Goal: Information Seeking & Learning: Learn about a topic

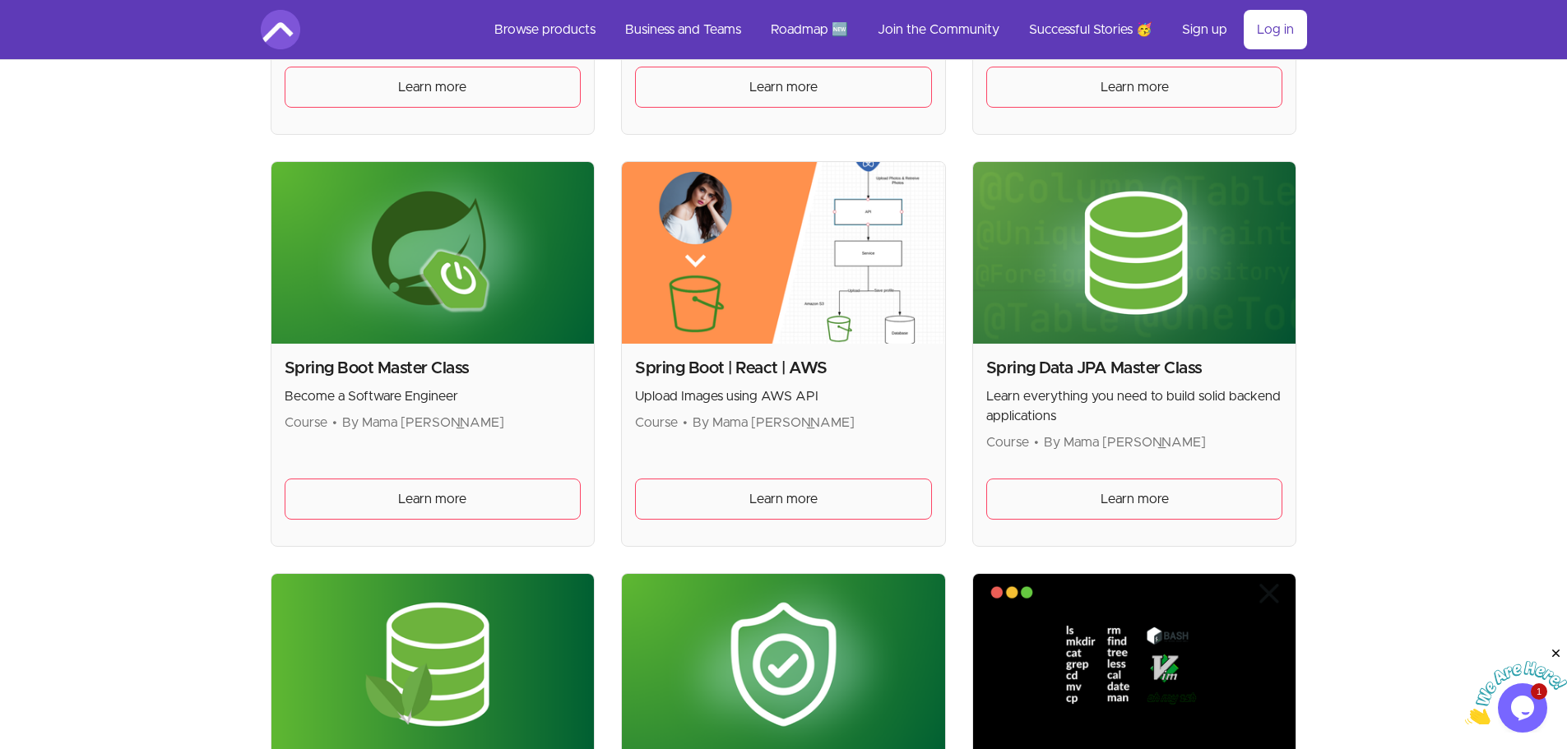
scroll to position [3949, 0]
click at [1095, 373] on h2 "Spring Data JPA Master Class" at bounding box center [1134, 369] width 297 height 23
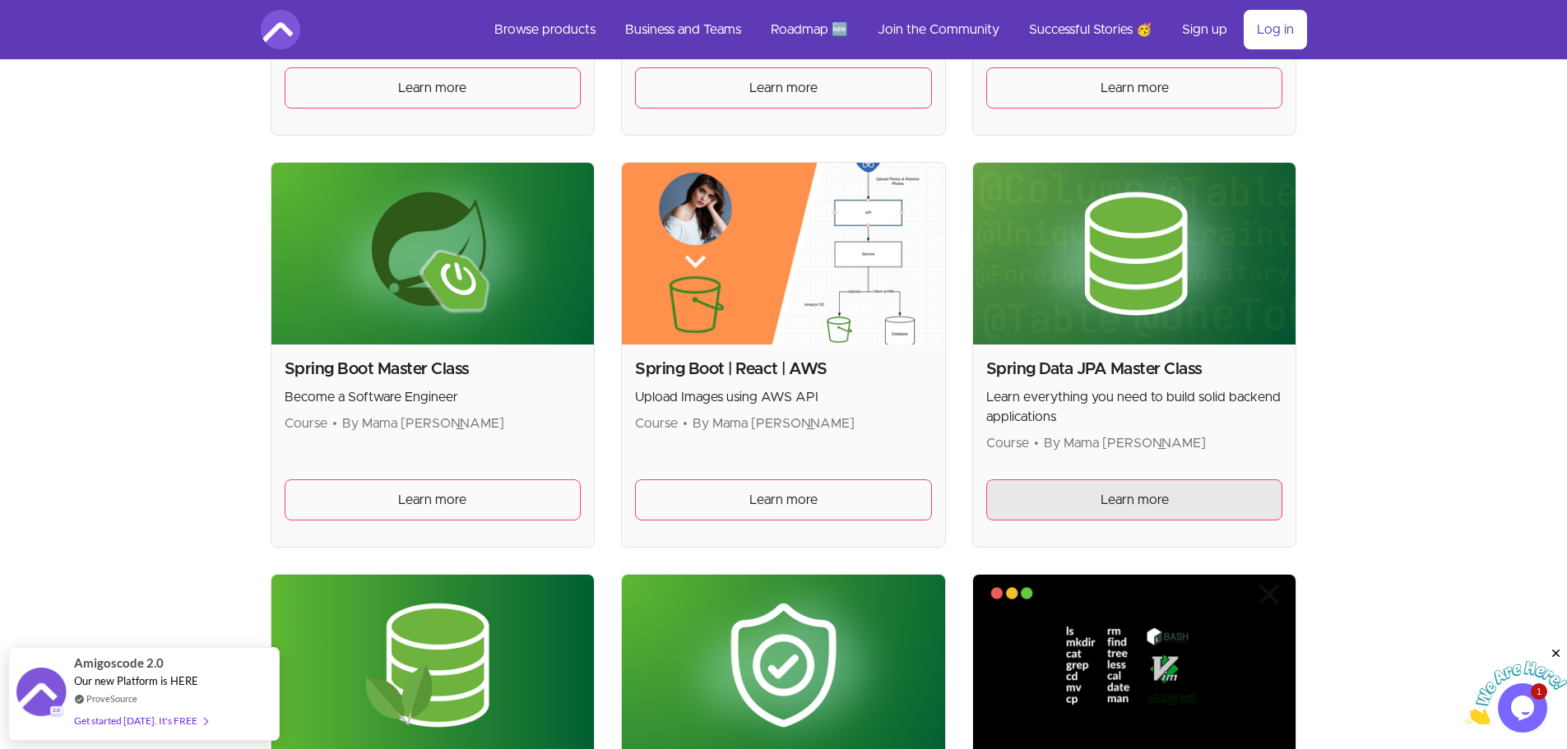
click at [1083, 497] on link "Learn more" at bounding box center [1134, 500] width 297 height 41
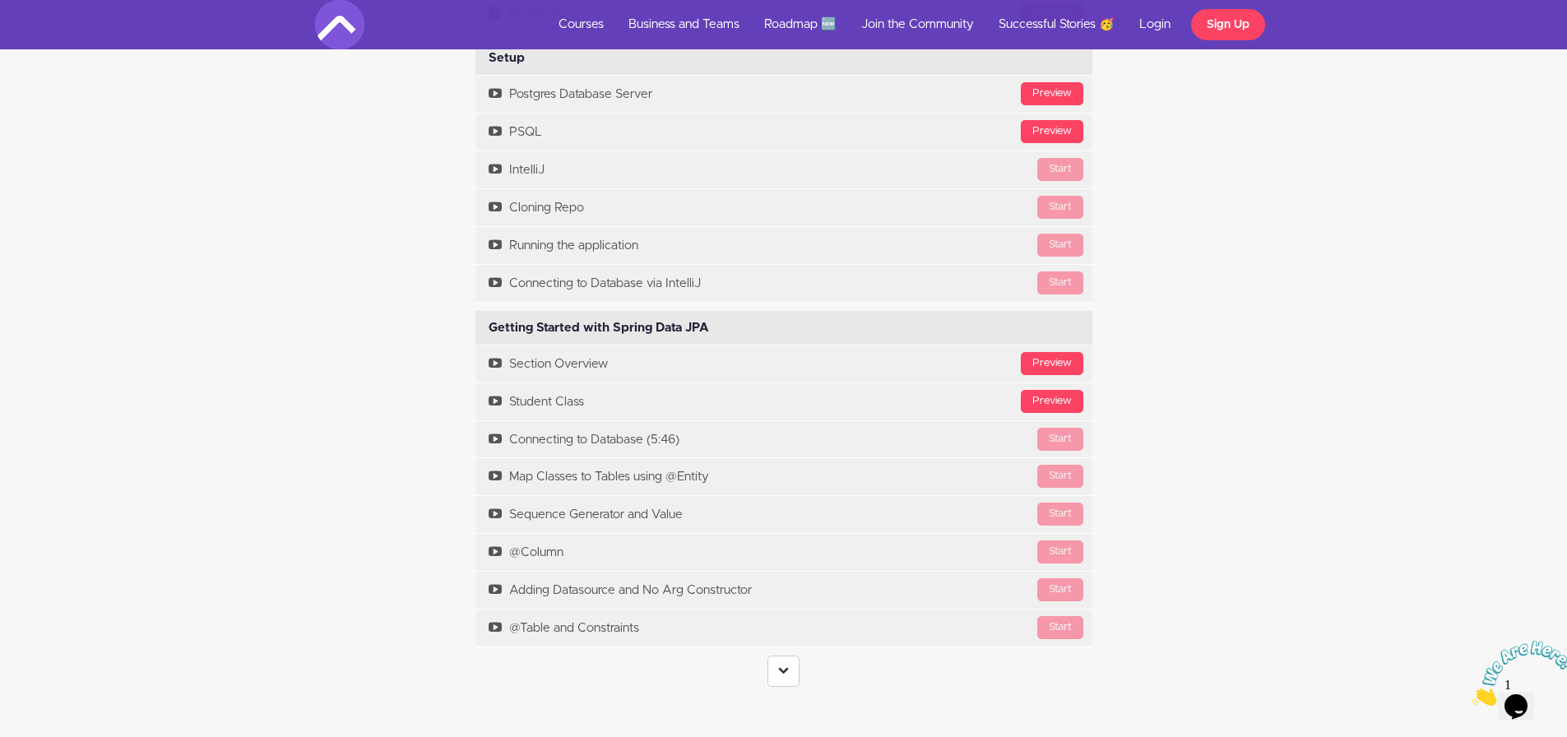
scroll to position [4854, 0]
